Goal: Information Seeking & Learning: Learn about a topic

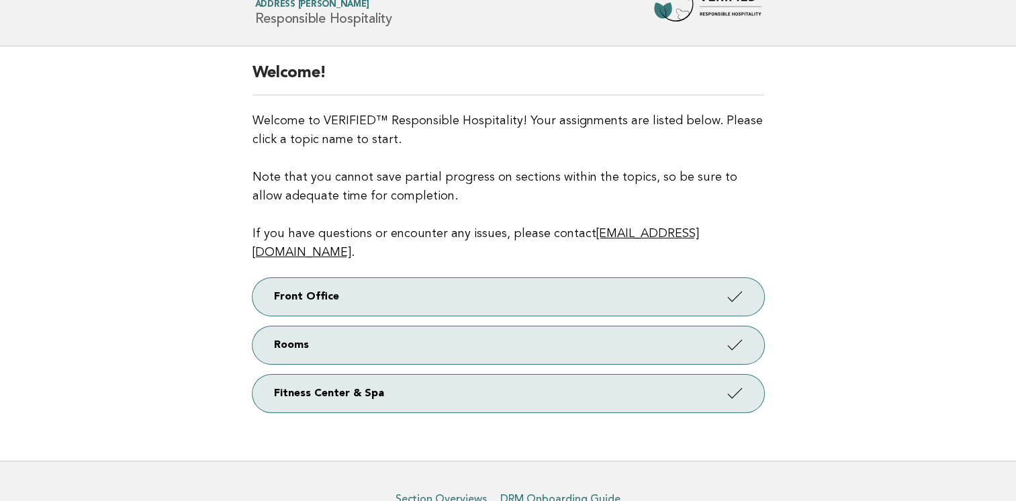
scroll to position [110, 0]
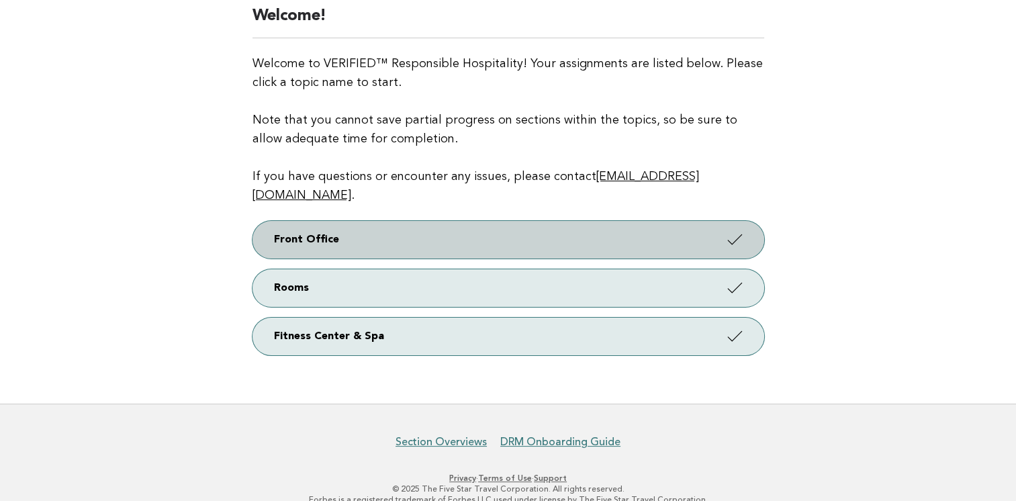
click at [360, 224] on link "Front Office" at bounding box center [509, 240] width 512 height 38
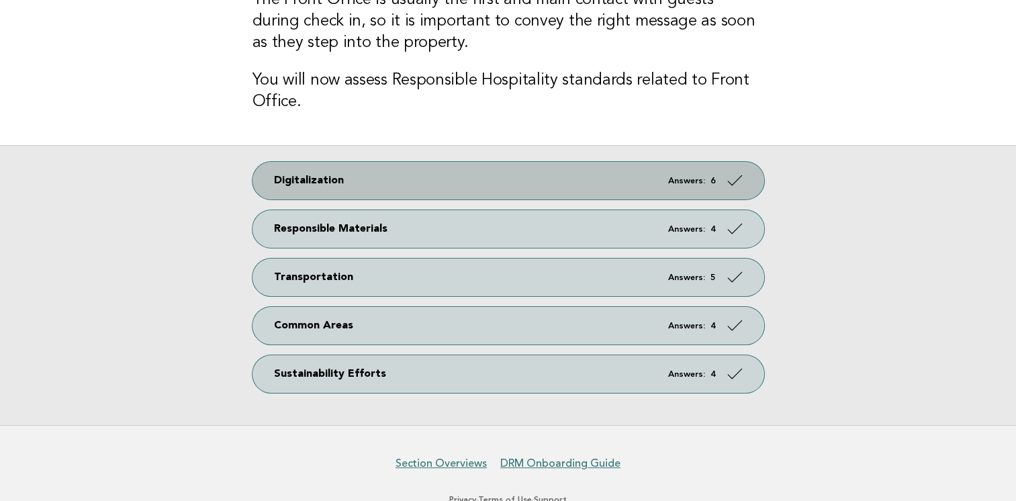
scroll to position [167, 0]
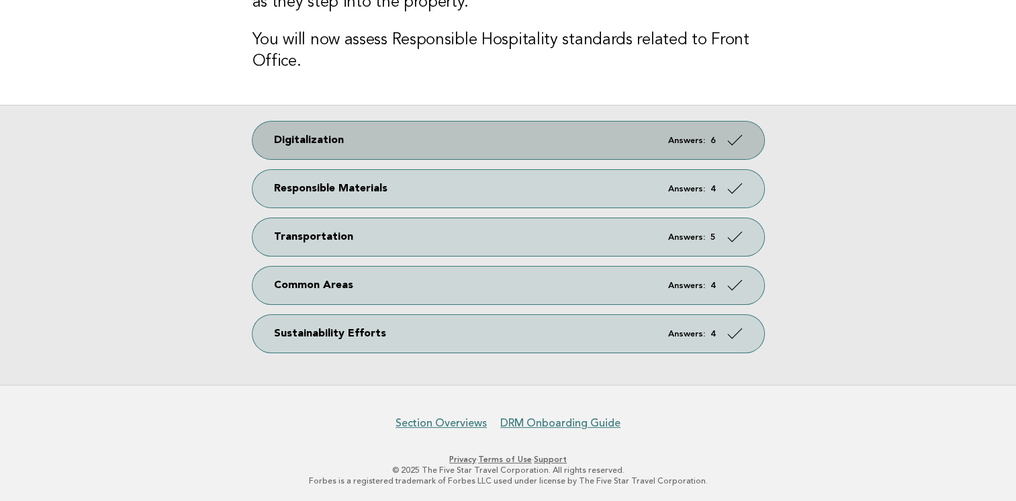
click at [690, 144] on link "Digitalization Answers: 6" at bounding box center [509, 141] width 512 height 38
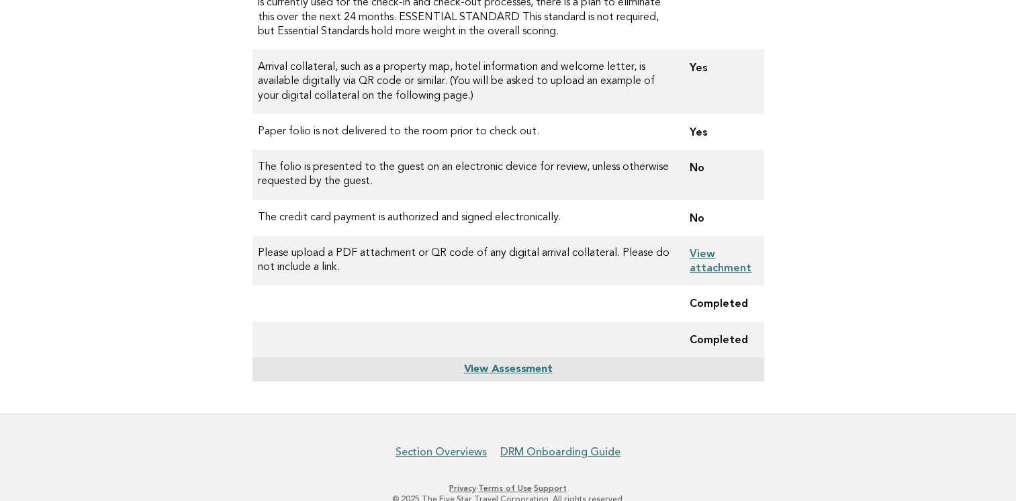
scroll to position [263, 0]
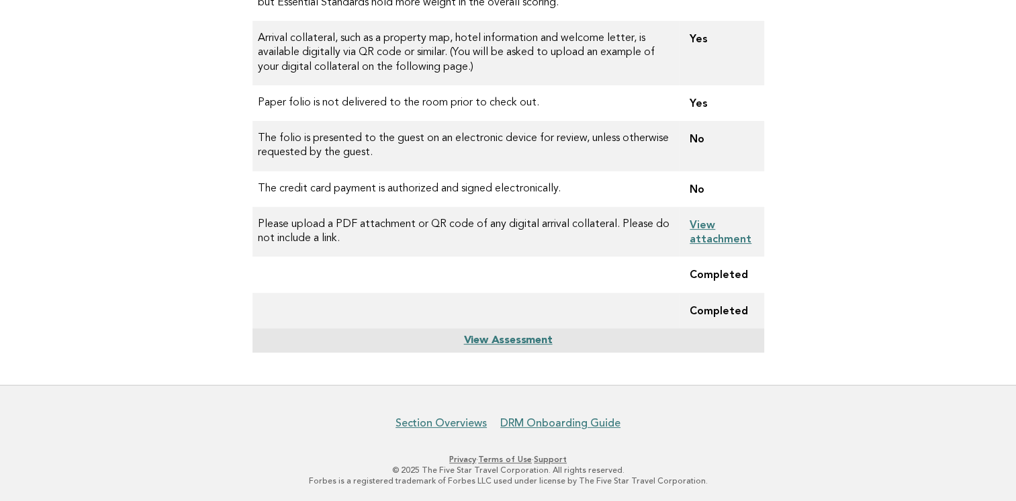
click at [496, 343] on link "View Assessment" at bounding box center [507, 340] width 89 height 11
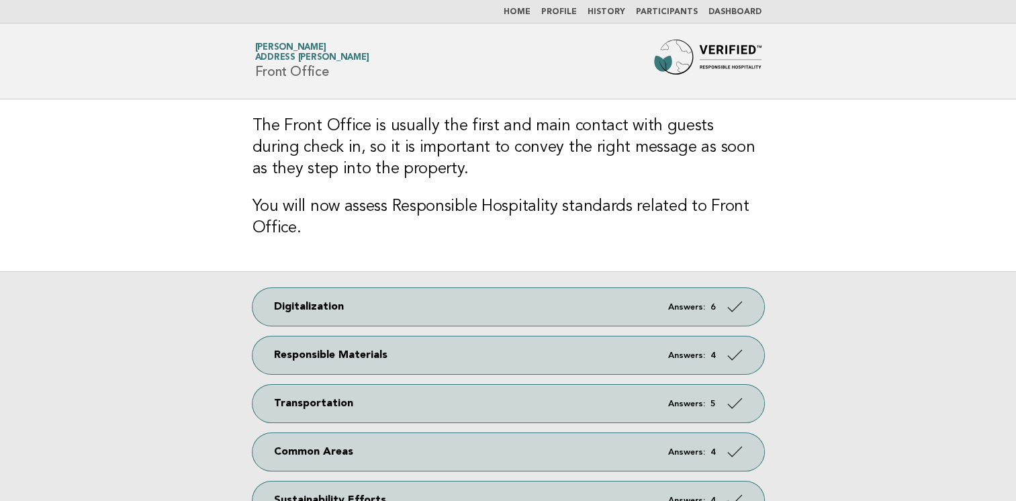
click at [736, 9] on link "Dashboard" at bounding box center [735, 12] width 53 height 8
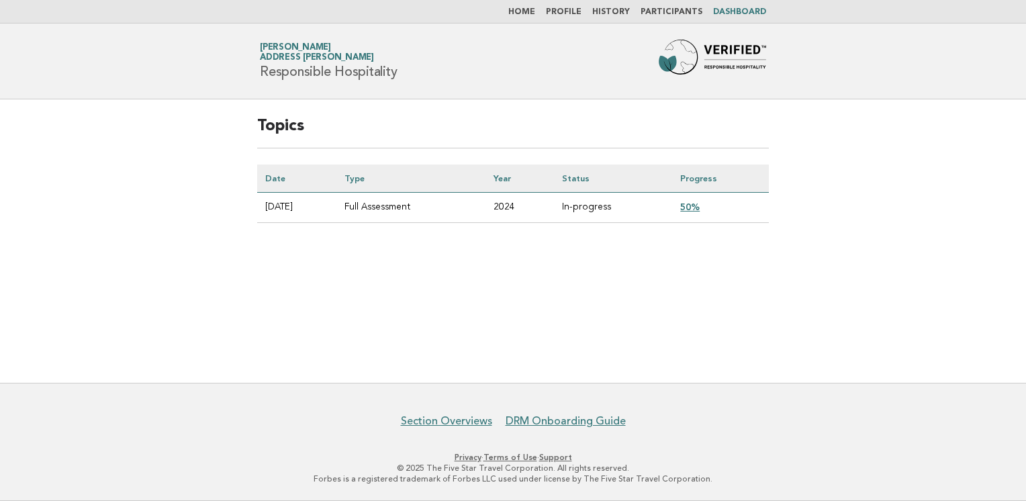
click at [701, 212] on td "50%" at bounding box center [720, 208] width 97 height 30
click at [675, 7] on li "Participants" at bounding box center [672, 12] width 62 height 11
click at [658, 9] on link "Participants" at bounding box center [672, 12] width 62 height 8
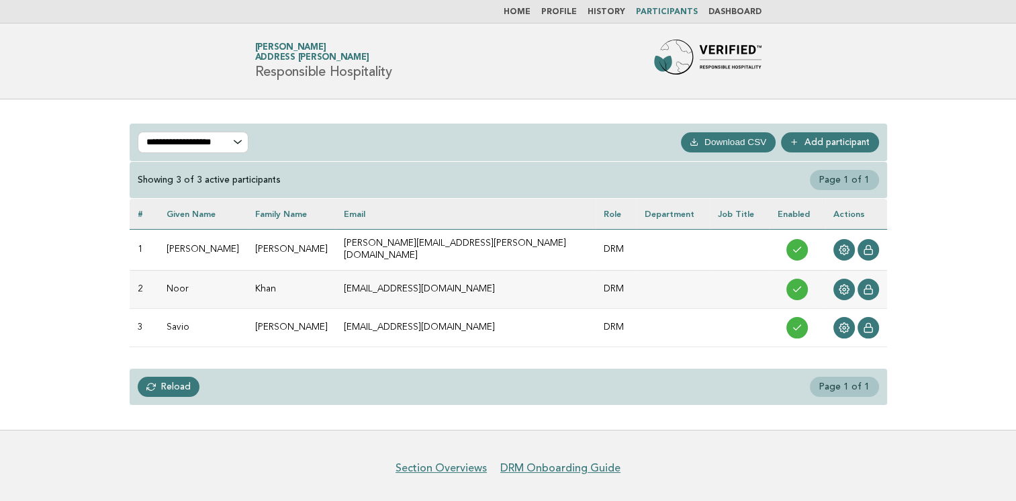
click at [602, 13] on link "History" at bounding box center [607, 12] width 38 height 8
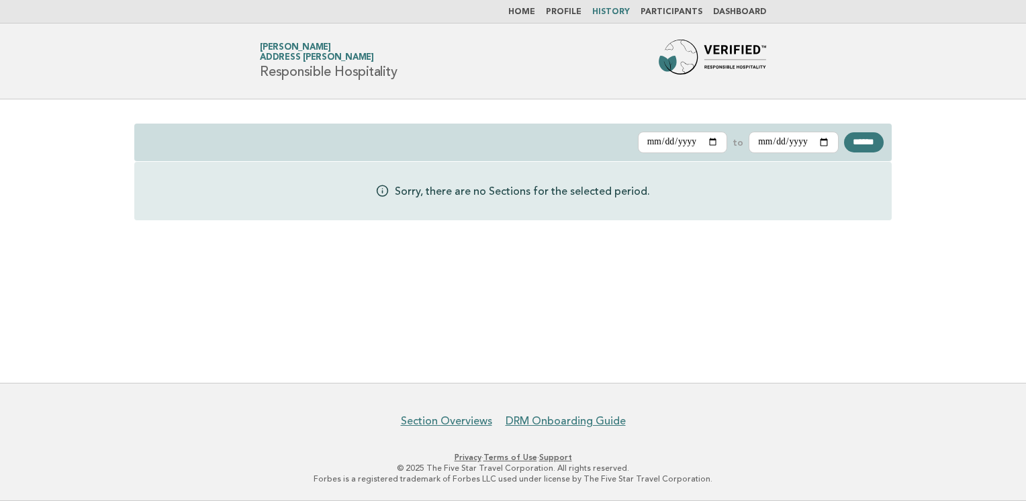
click at [574, 12] on link "Profile" at bounding box center [564, 12] width 36 height 8
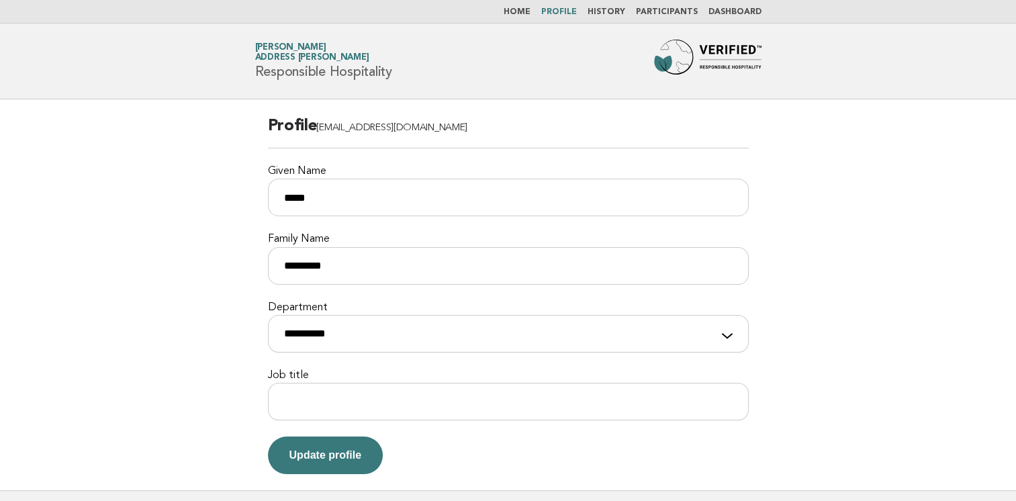
click at [726, 338] on div "**********" at bounding box center [508, 327] width 481 height 52
click at [694, 339] on select "**********" at bounding box center [508, 334] width 481 height 38
click at [138, 218] on main "**********" at bounding box center [508, 294] width 1016 height 391
click at [313, 398] on input "Job title" at bounding box center [508, 402] width 481 height 38
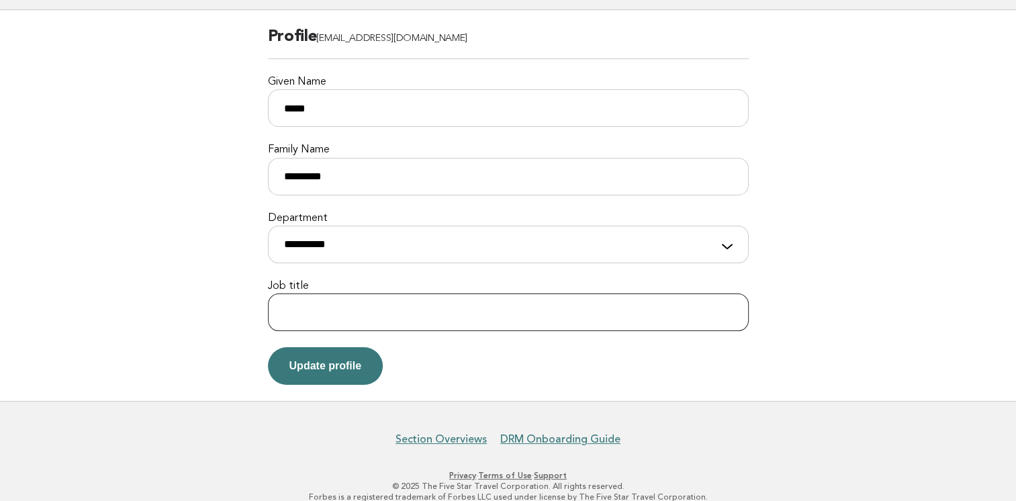
scroll to position [105, 0]
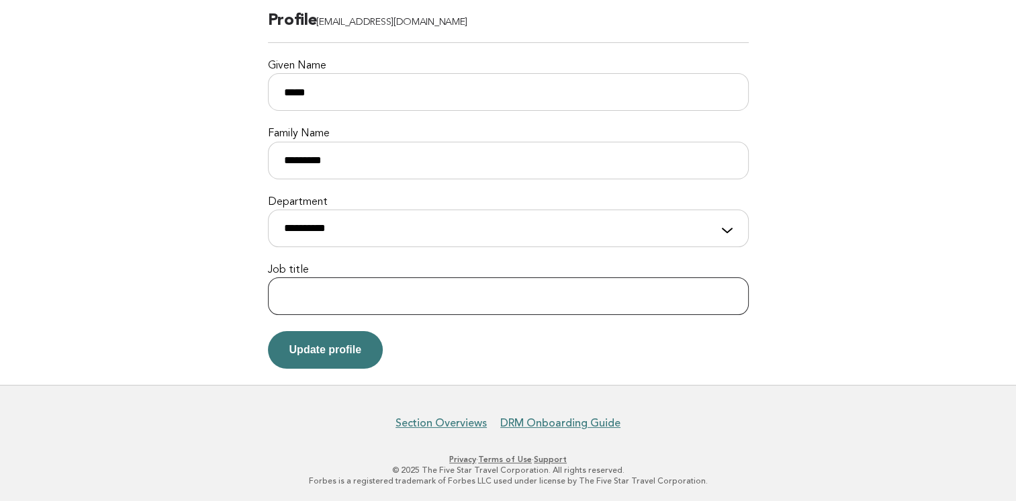
click at [336, 294] on input "Job title" at bounding box center [508, 296] width 481 height 38
click at [191, 305] on main "**********" at bounding box center [508, 189] width 1016 height 391
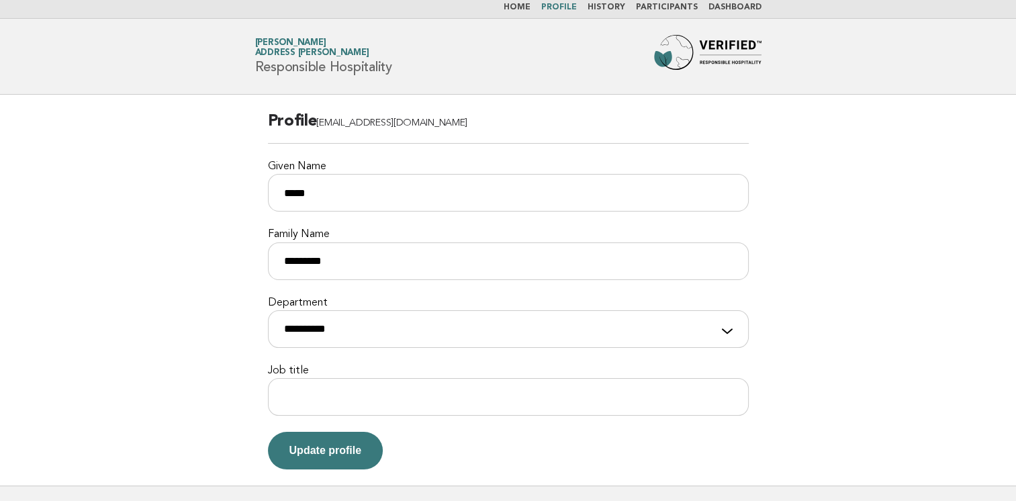
scroll to position [0, 0]
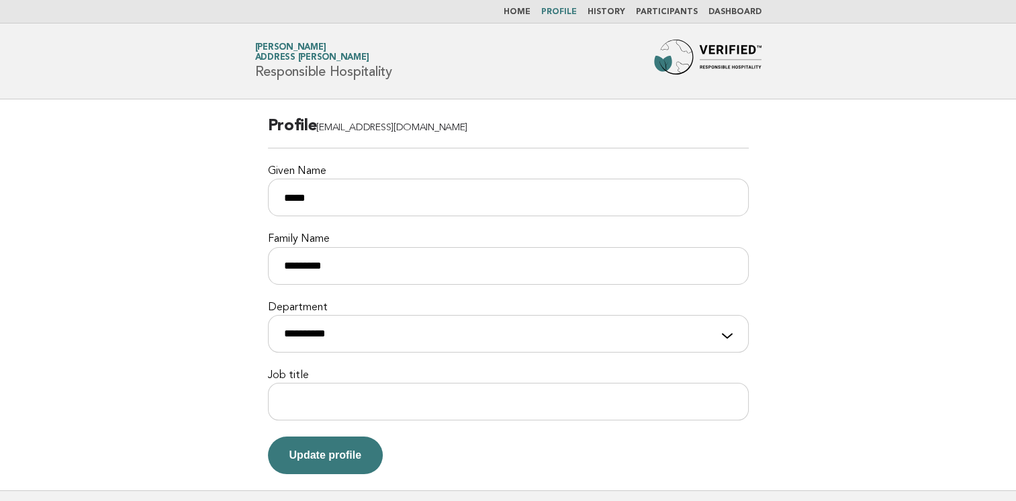
click at [531, 12] on link "Home" at bounding box center [517, 12] width 27 height 8
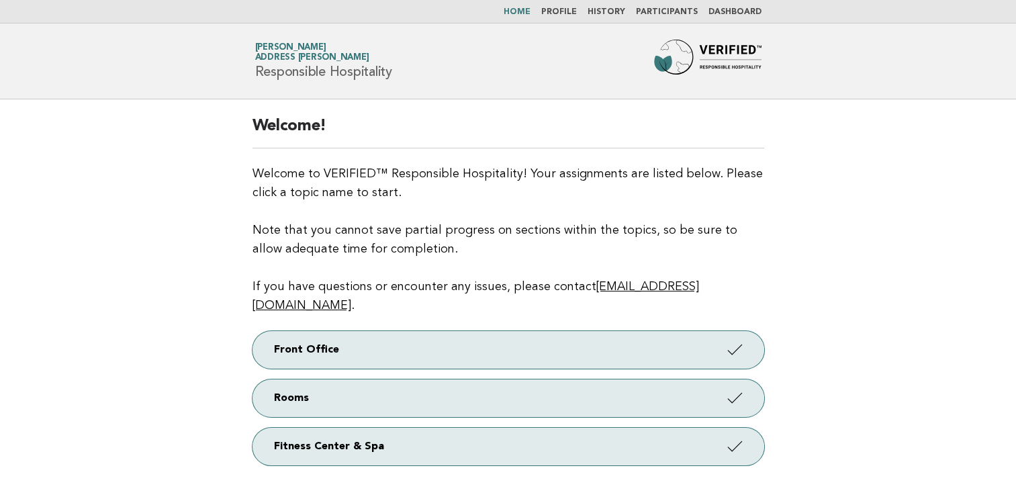
click at [725, 11] on link "Dashboard" at bounding box center [735, 12] width 53 height 8
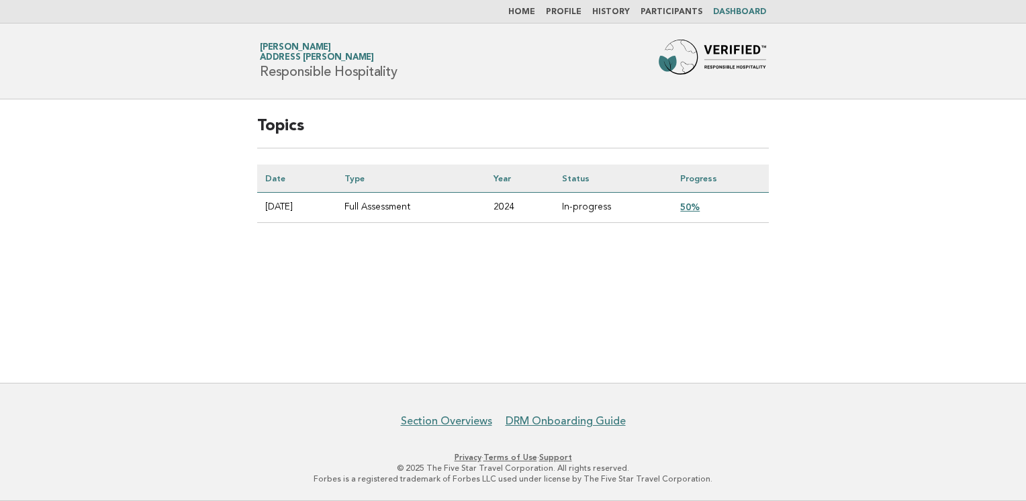
click at [403, 205] on td "Full Assessment" at bounding box center [410, 208] width 149 height 30
click at [293, 208] on td "2024-10-18" at bounding box center [296, 208] width 79 height 30
click at [388, 208] on td "Full Assessment" at bounding box center [410, 208] width 149 height 30
drag, startPoint x: 388, startPoint y: 208, endPoint x: 519, endPoint y: 261, distance: 141.1
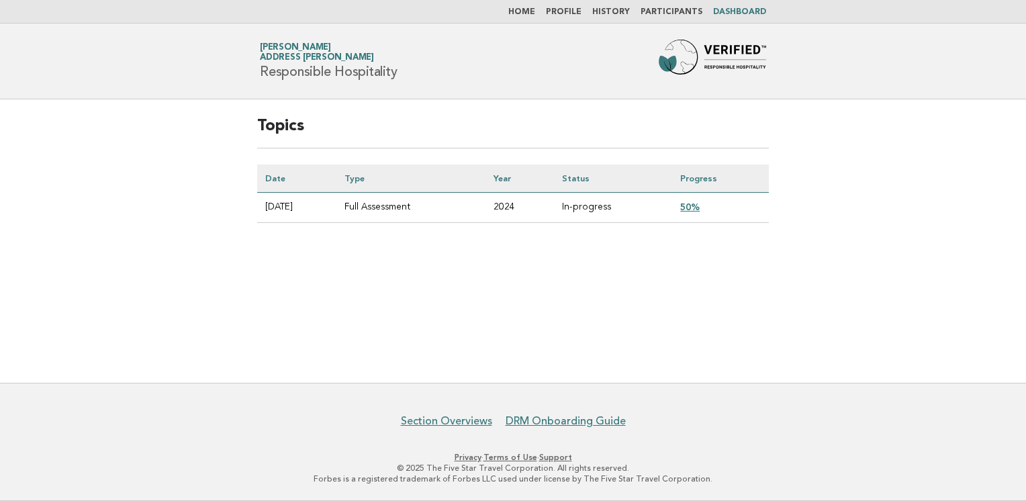
click at [519, 261] on main "Topics Date Type Year Status Progress 2024-10-18 Full Assessment 2024 In-progre…" at bounding box center [513, 240] width 1026 height 283
click at [533, 11] on link "Home" at bounding box center [521, 12] width 27 height 8
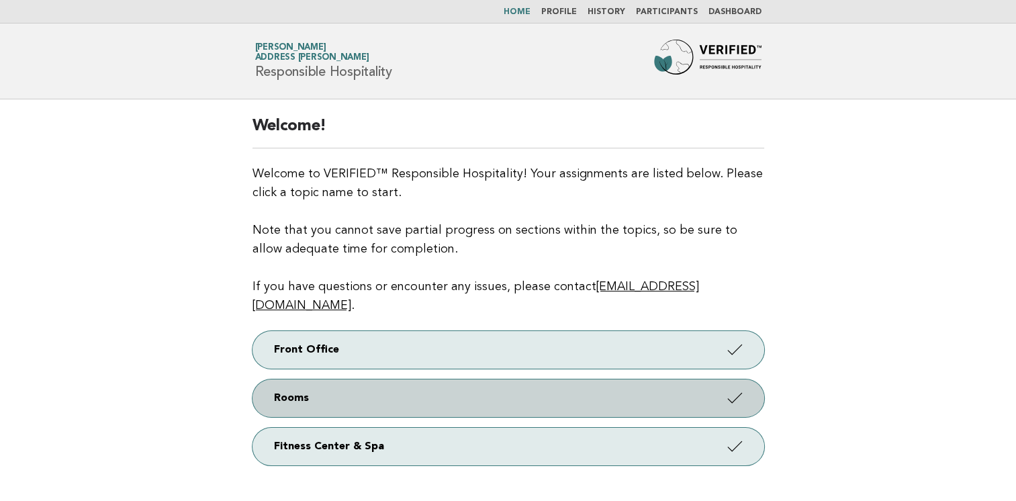
click at [731, 388] on icon at bounding box center [734, 397] width 19 height 19
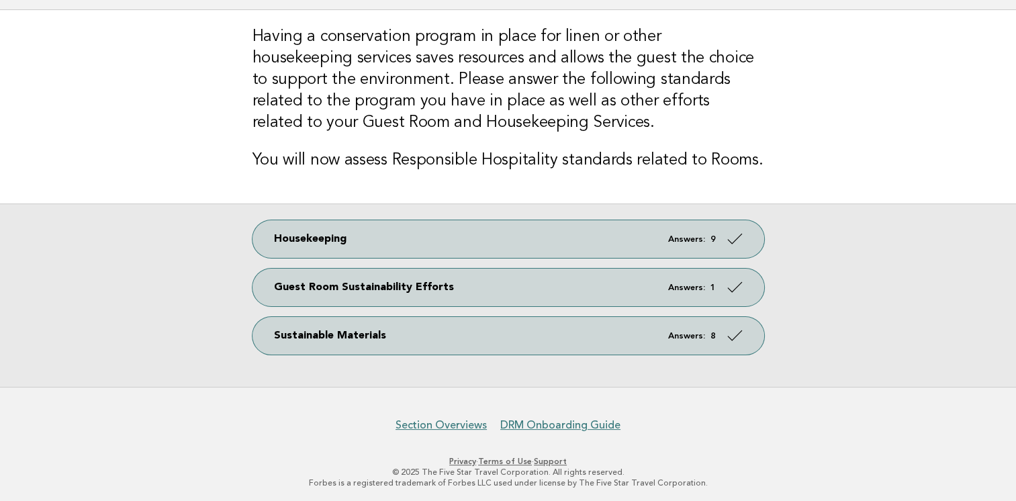
scroll to position [91, 0]
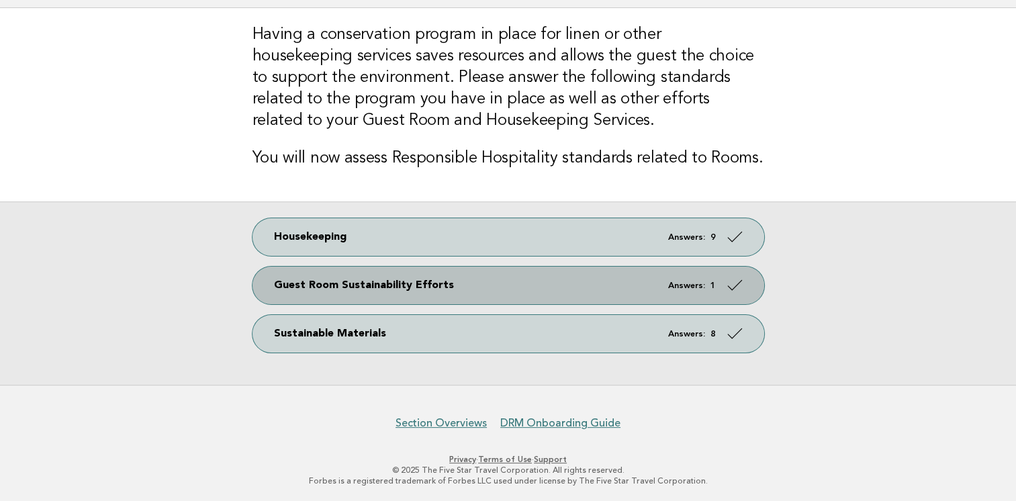
click at [373, 283] on link "Guest Room Sustainability Efforts Answers: 1" at bounding box center [509, 286] width 512 height 38
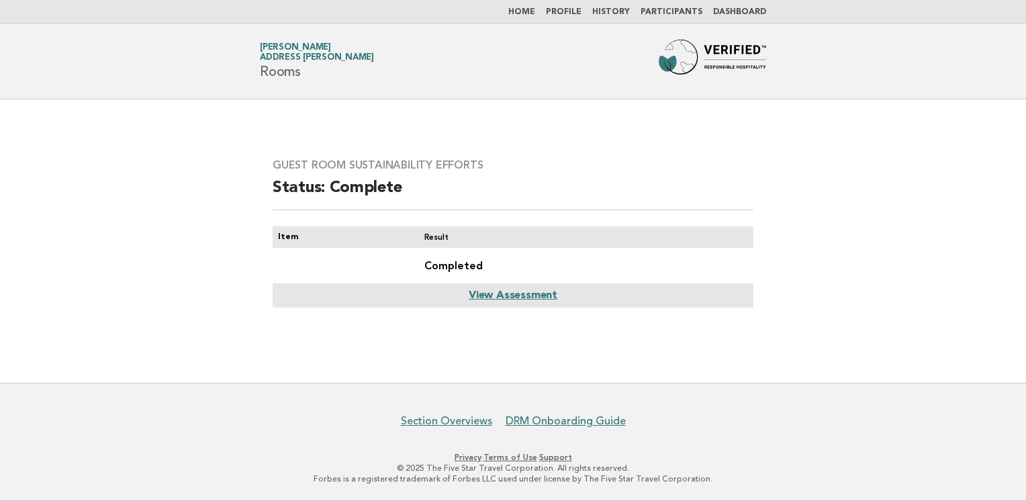
click at [465, 270] on td "Completed" at bounding box center [584, 266] width 340 height 36
click at [500, 295] on link "View Assessment" at bounding box center [513, 295] width 89 height 11
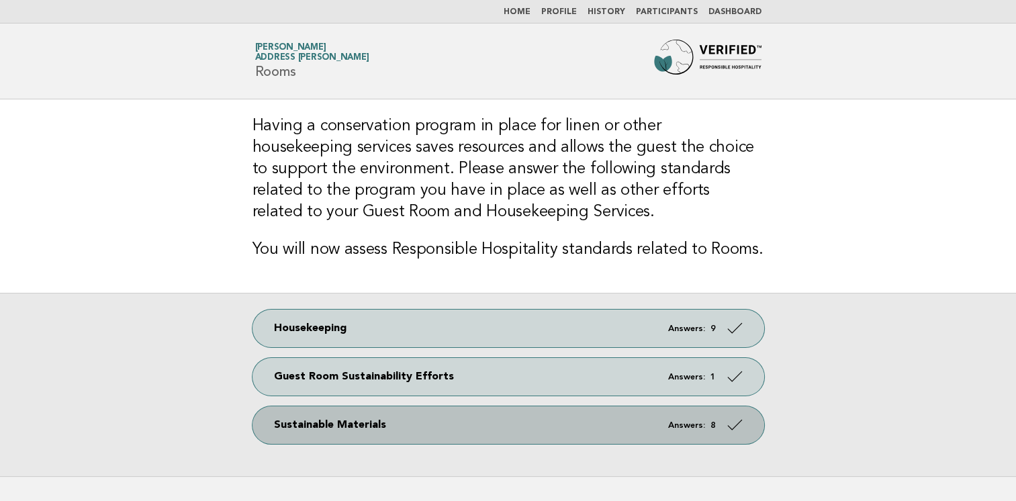
click at [352, 429] on link "Sustainable Materials Answers: 8" at bounding box center [509, 425] width 512 height 38
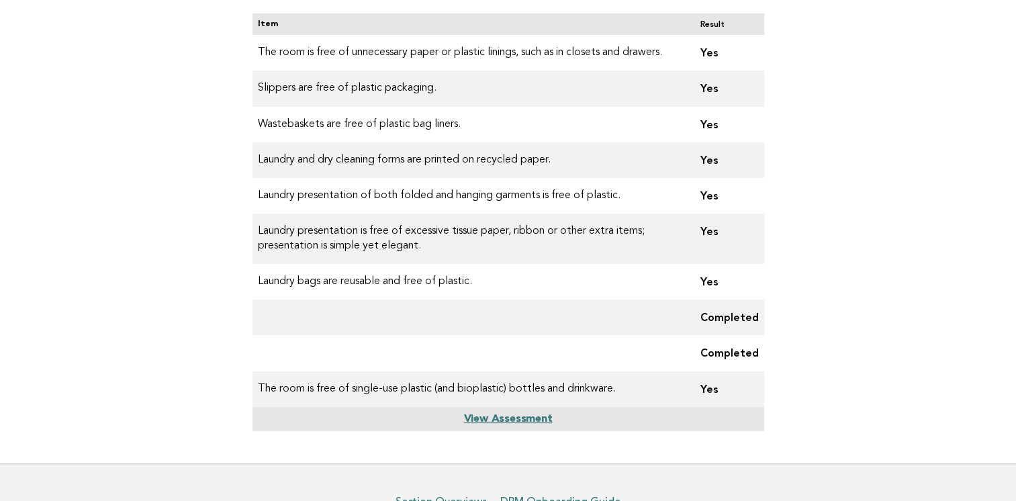
scroll to position [249, 0]
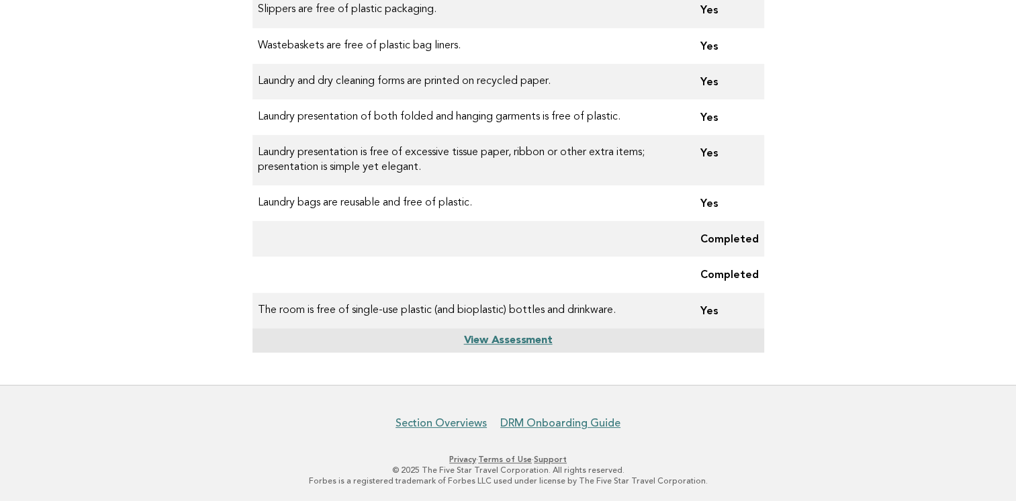
click at [506, 340] on link "View Assessment" at bounding box center [507, 340] width 89 height 11
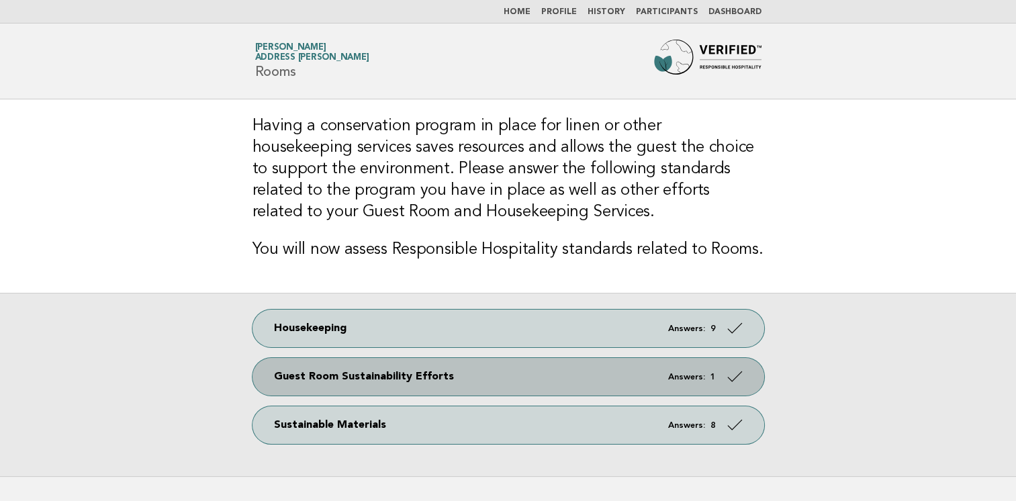
click at [494, 372] on link "Guest Room Sustainability Efforts Answers: 1" at bounding box center [509, 377] width 512 height 38
